Goal: Find specific page/section: Find specific page/section

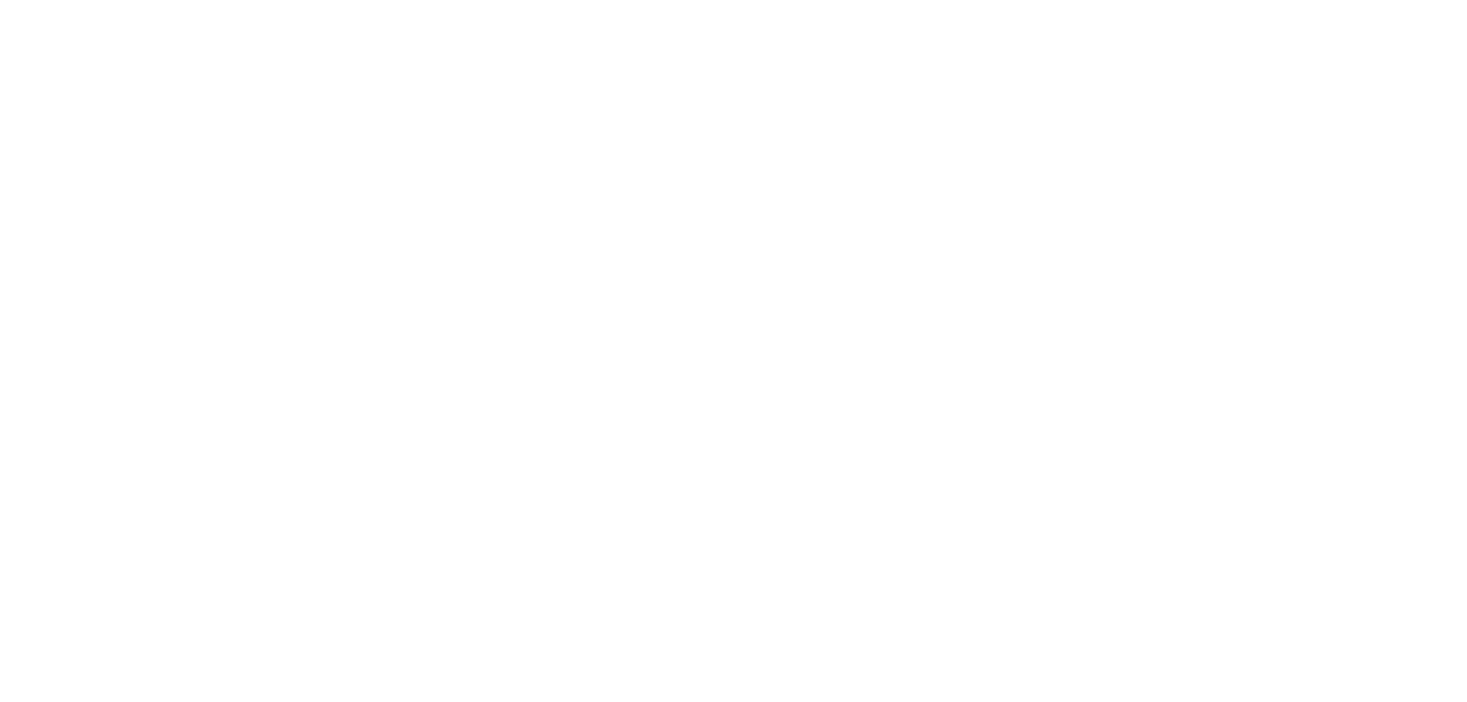
select select "Song"
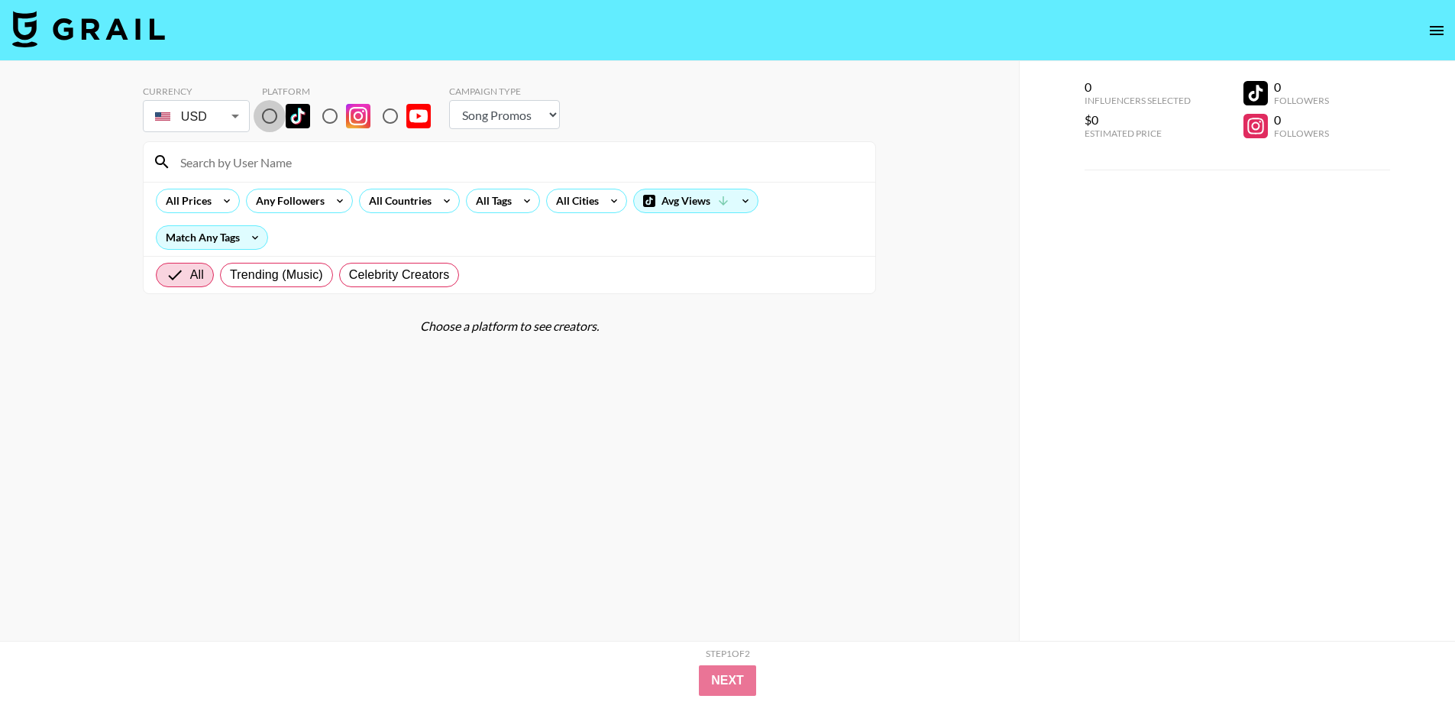
click at [273, 115] on input "radio" at bounding box center [270, 116] width 32 height 32
radio input "true"
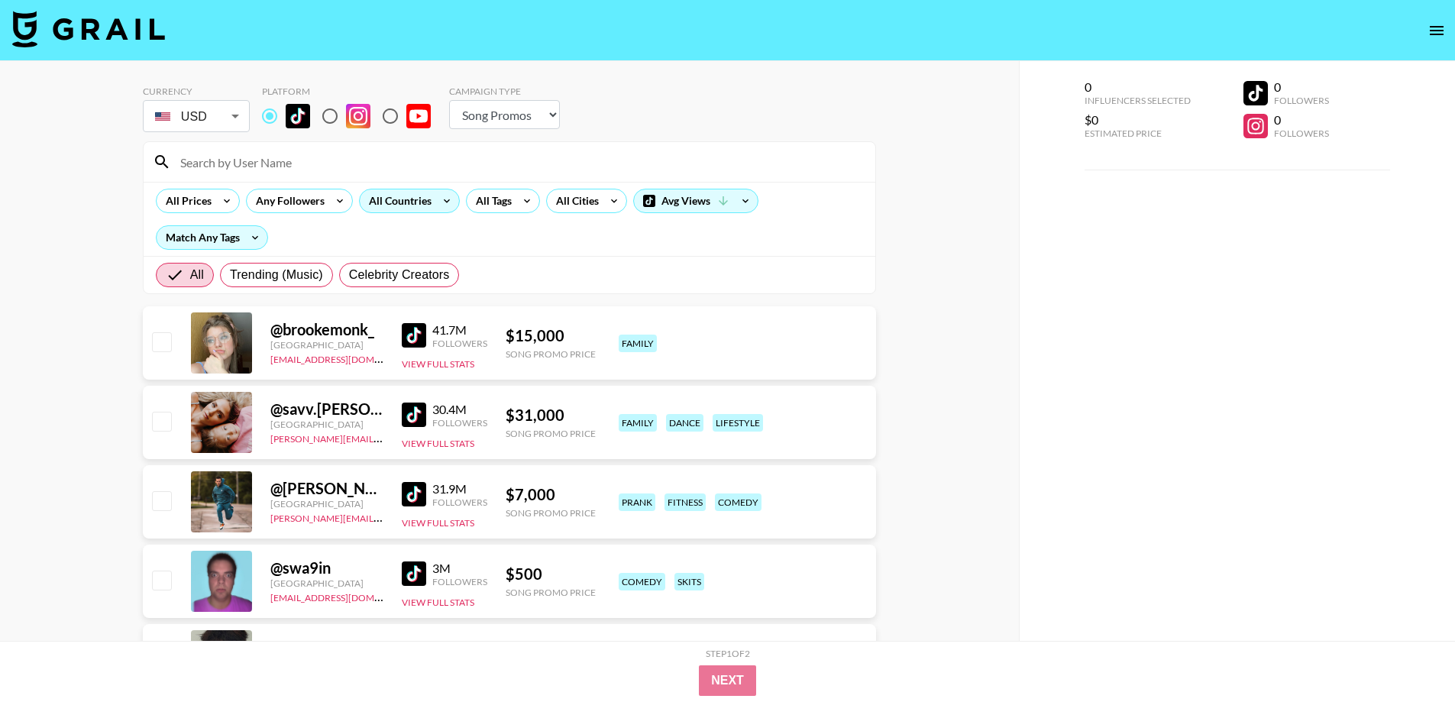
click at [412, 199] on div "All Countries" at bounding box center [397, 200] width 75 height 23
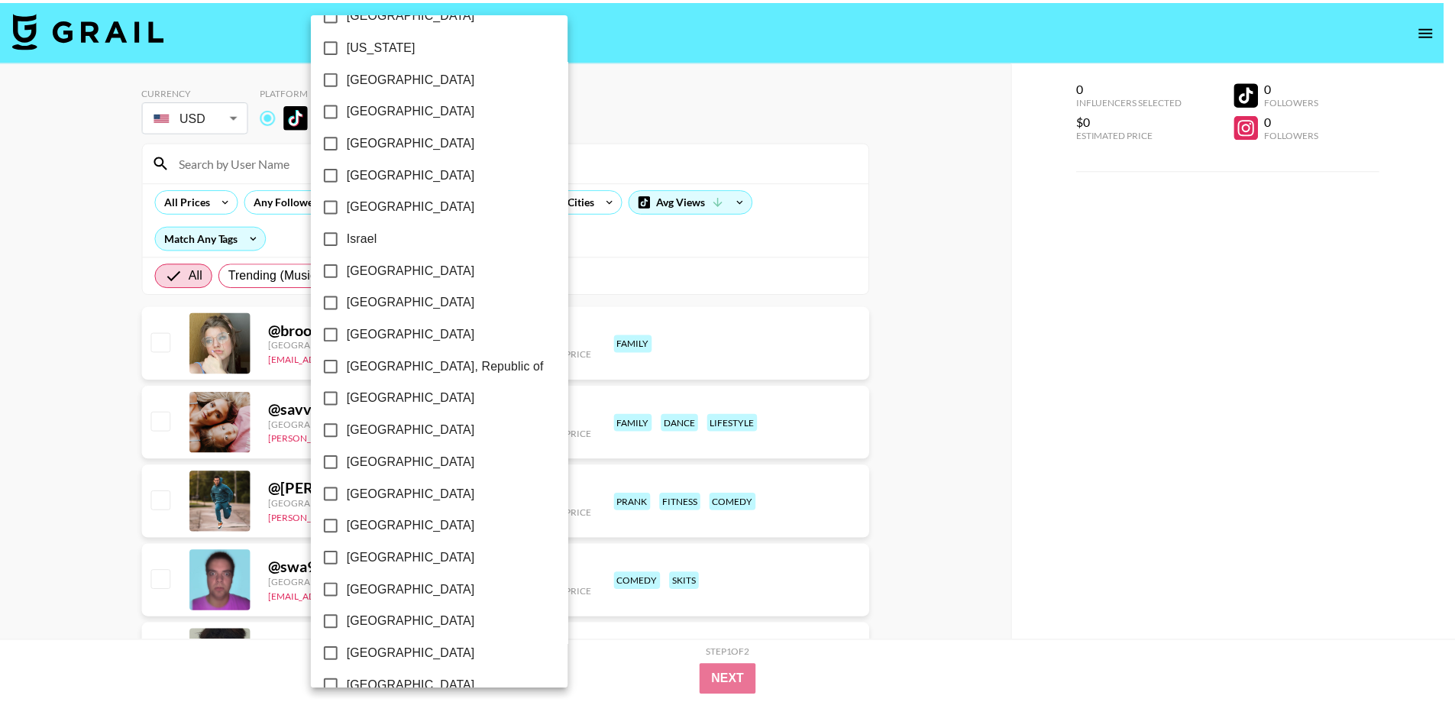
scroll to position [362, 0]
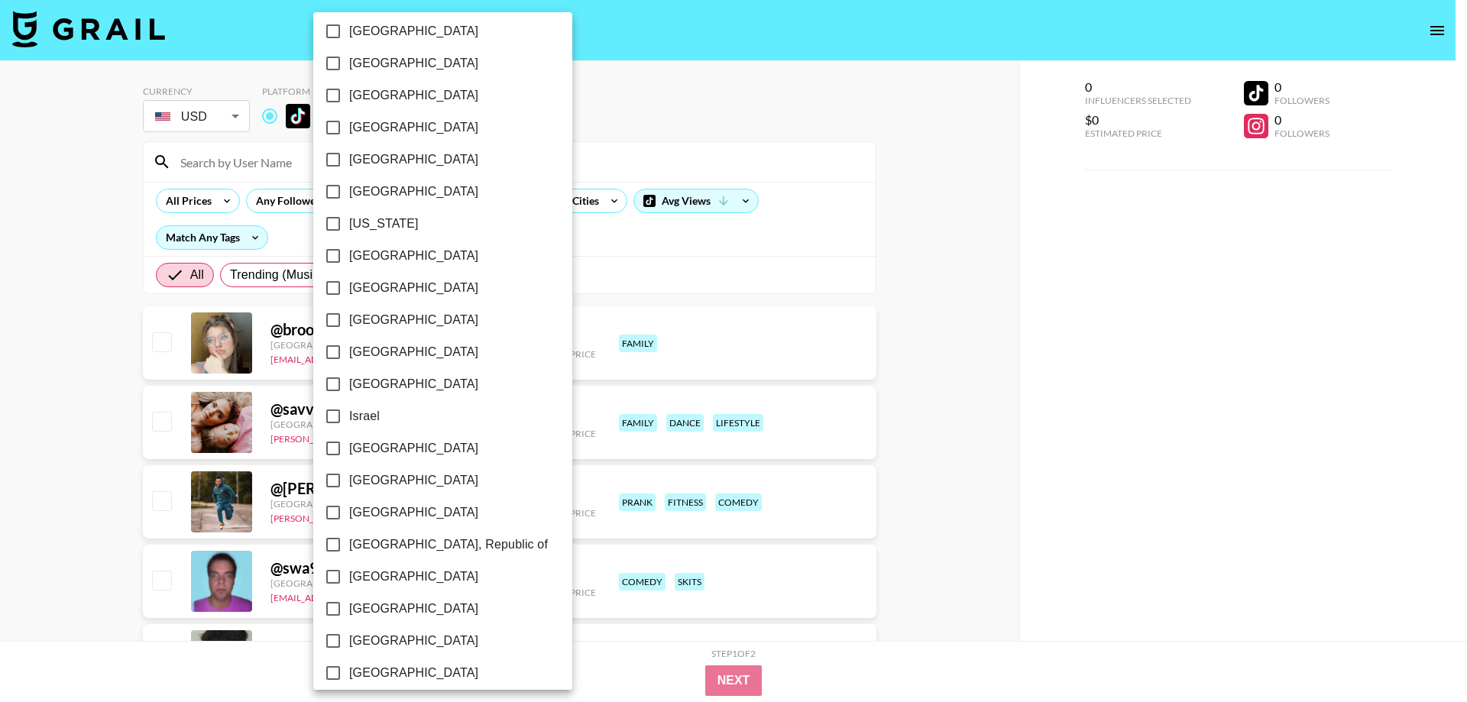
click at [386, 358] on span "[GEOGRAPHIC_DATA]" at bounding box center [413, 352] width 129 height 18
click at [349, 358] on input "[GEOGRAPHIC_DATA]" at bounding box center [333, 352] width 32 height 32
checkbox input "true"
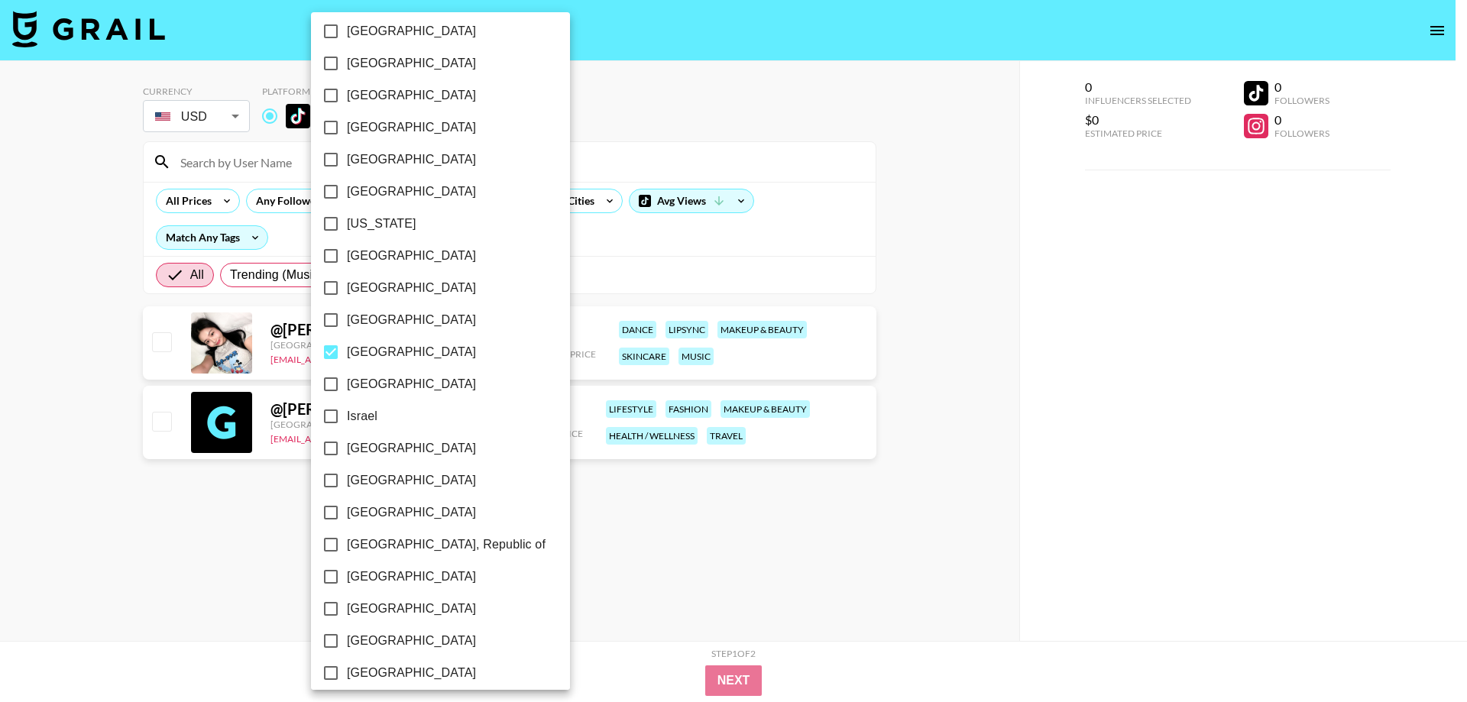
click at [0, 415] on div at bounding box center [733, 351] width 1467 height 702
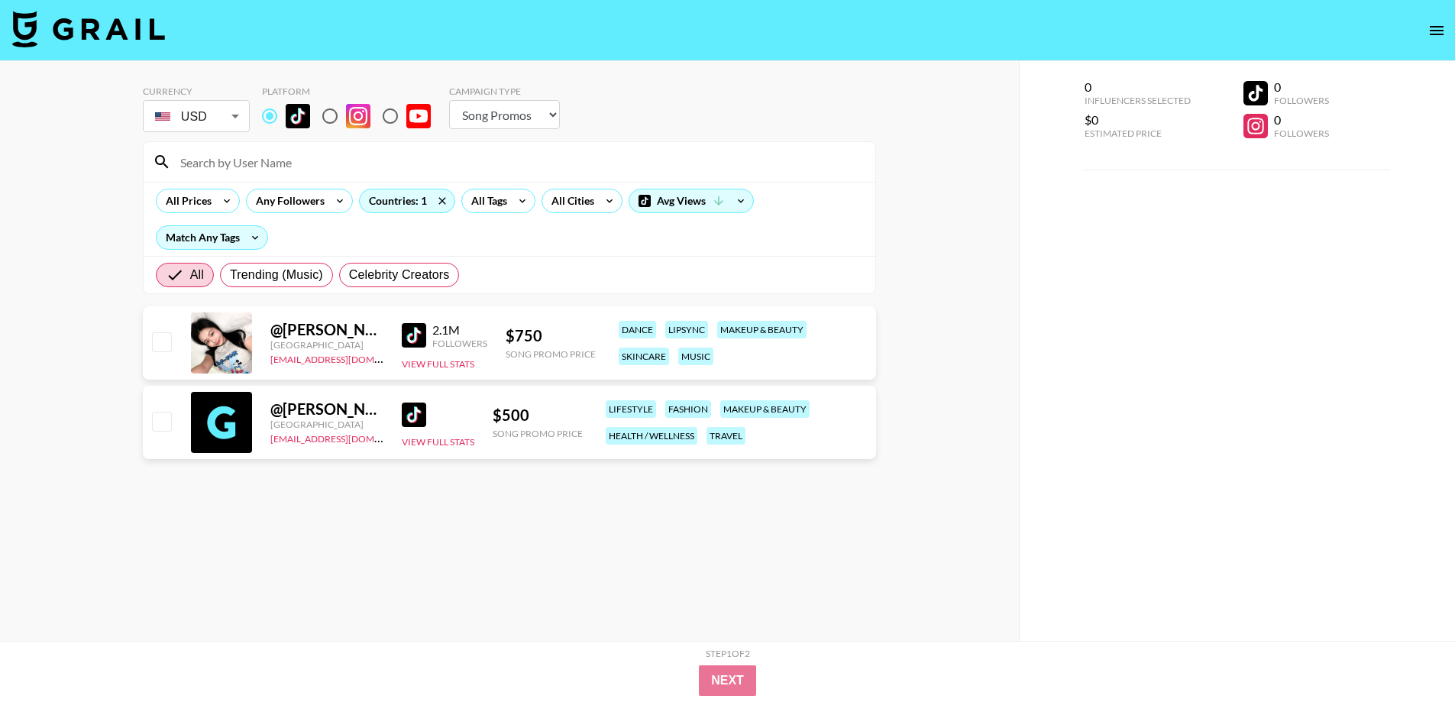
click at [417, 334] on img at bounding box center [414, 335] width 24 height 24
click at [403, 416] on img at bounding box center [414, 415] width 24 height 24
